Goal: Information Seeking & Learning: Learn about a topic

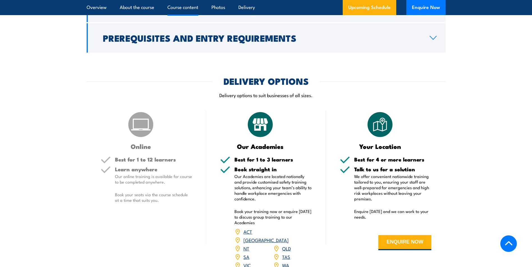
scroll to position [532, 0]
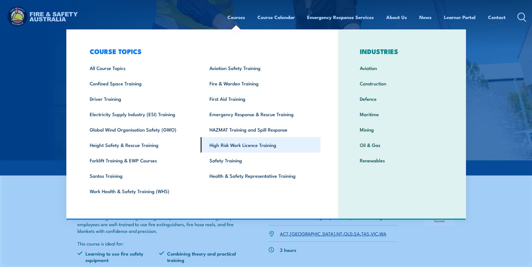
click at [222, 146] on link "High Risk Work Licence Training" at bounding box center [261, 144] width 120 height 15
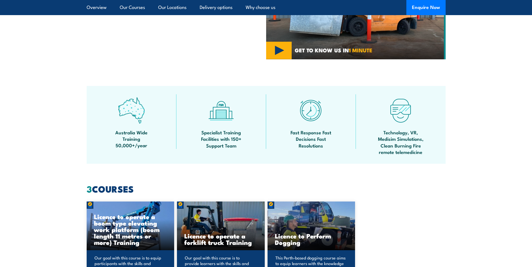
scroll to position [252, 0]
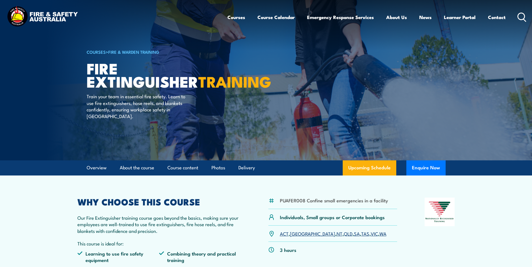
click at [521, 17] on icon at bounding box center [521, 17] width 9 height 9
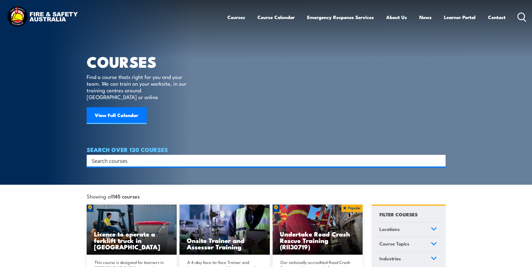
click at [131, 157] on div "Search" at bounding box center [266, 161] width 359 height 12
click at [131, 157] on input "Search input" at bounding box center [262, 161] width 341 height 8
type input "soptter"
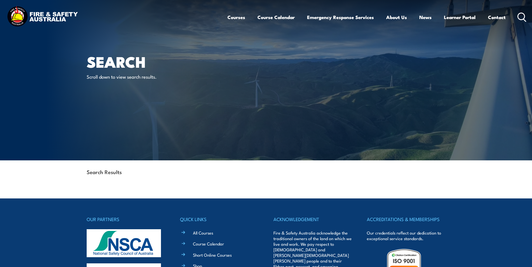
click at [522, 17] on icon at bounding box center [521, 17] width 9 height 9
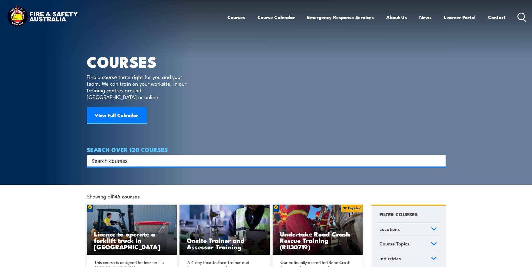
click at [121, 157] on input "Search input" at bounding box center [262, 161] width 341 height 8
type input "spotter training"
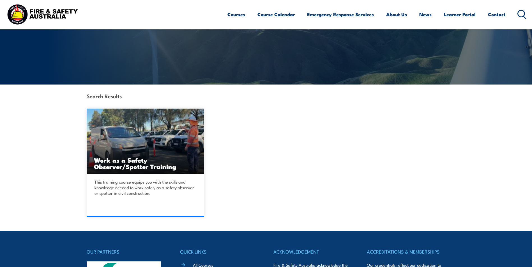
scroll to position [84, 0]
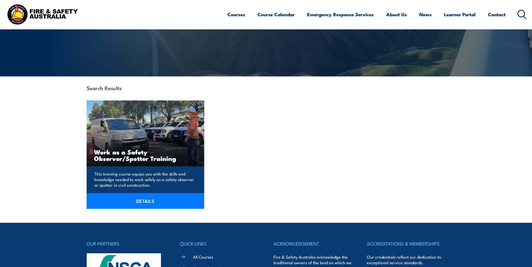
click at [162, 204] on link "DETAILS" at bounding box center [146, 201] width 118 height 16
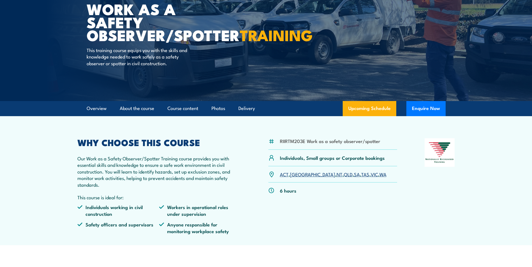
scroll to position [56, 0]
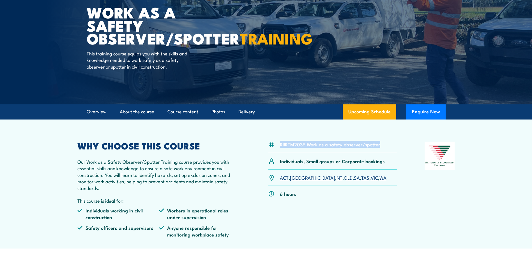
drag, startPoint x: 381, startPoint y: 146, endPoint x: 279, endPoint y: 147, distance: 102.0
click at [279, 147] on div "RIIRTM203E Work as a safety observer/spotter" at bounding box center [332, 147] width 129 height 11
